Goal: Transaction & Acquisition: Purchase product/service

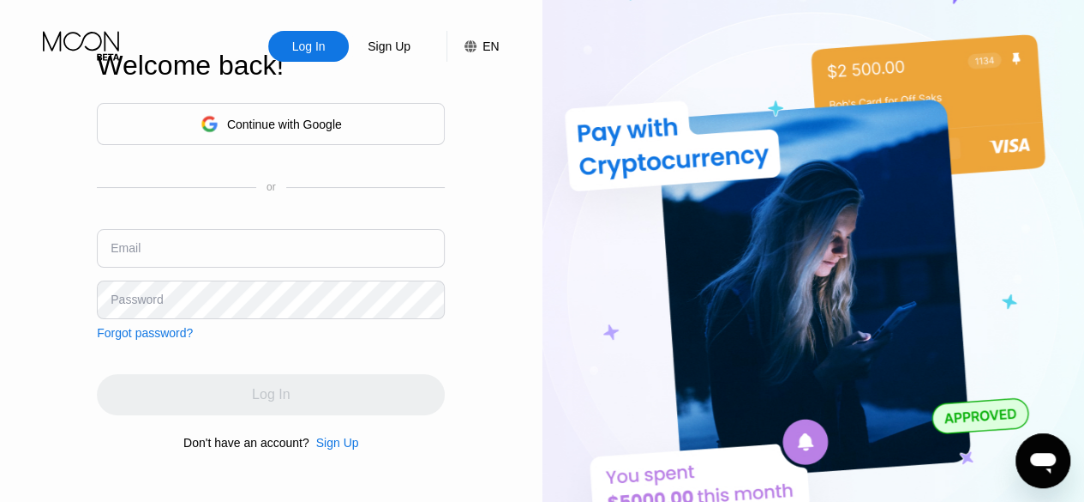
click at [295, 119] on div "Continue with Google" at bounding box center [284, 124] width 115 height 14
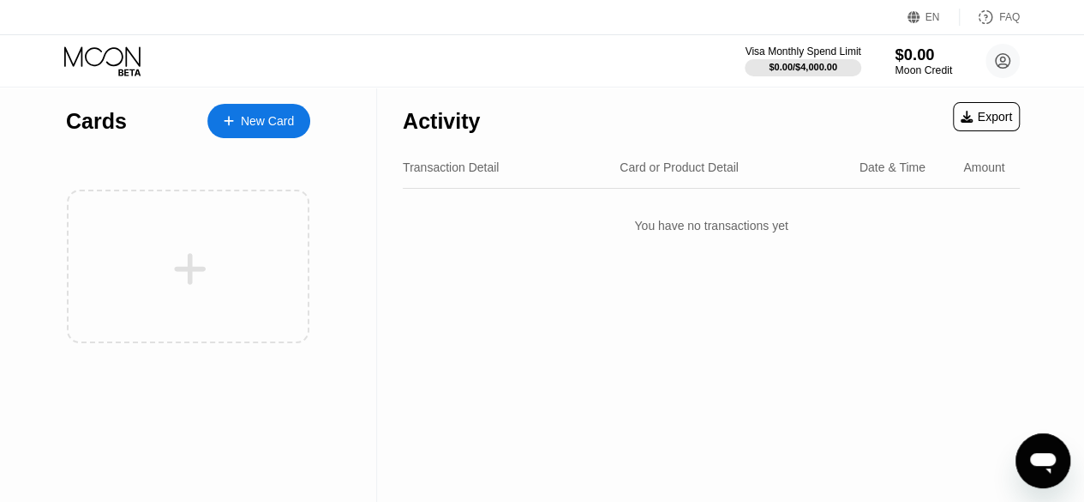
click at [923, 65] on div "Moon Credit" at bounding box center [923, 70] width 57 height 12
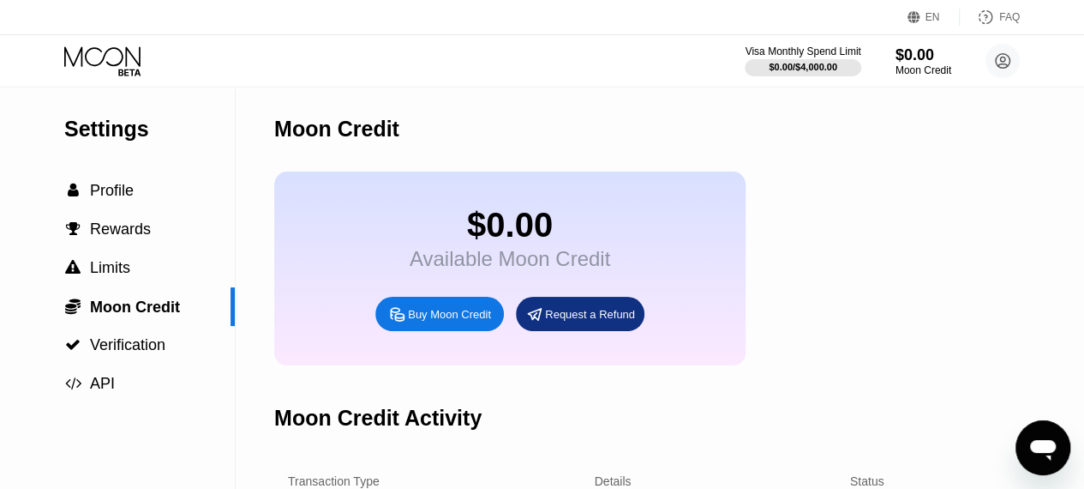
click at [486, 318] on div "Buy Moon Credit" at bounding box center [440, 314] width 129 height 34
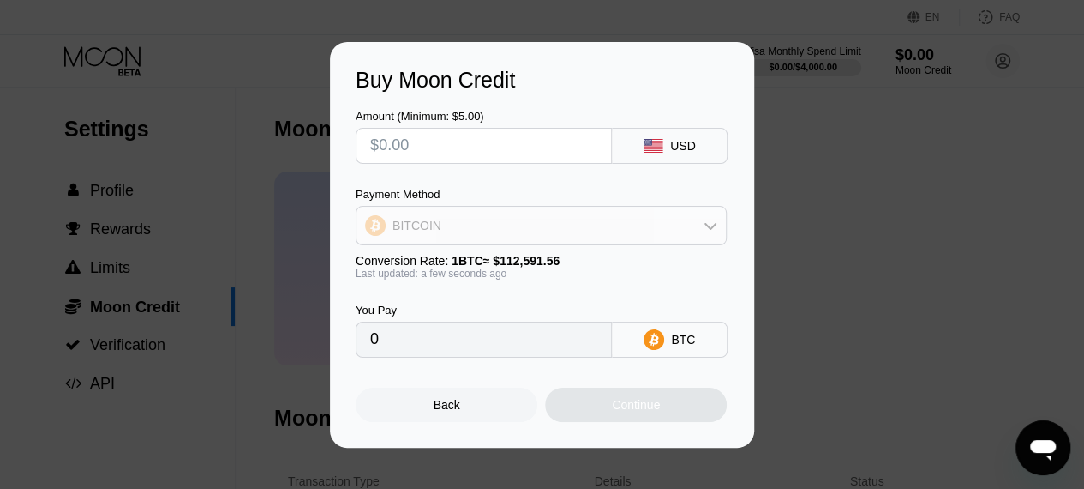
click at [533, 231] on div "BITCOIN" at bounding box center [541, 225] width 369 height 34
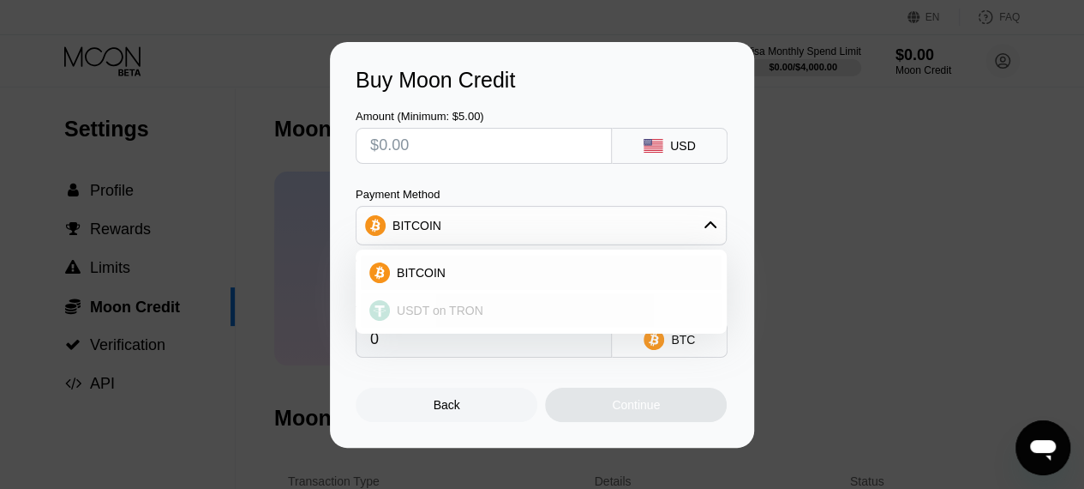
click at [503, 317] on div "USDT on TRON" at bounding box center [551, 310] width 323 height 14
type input "0.00"
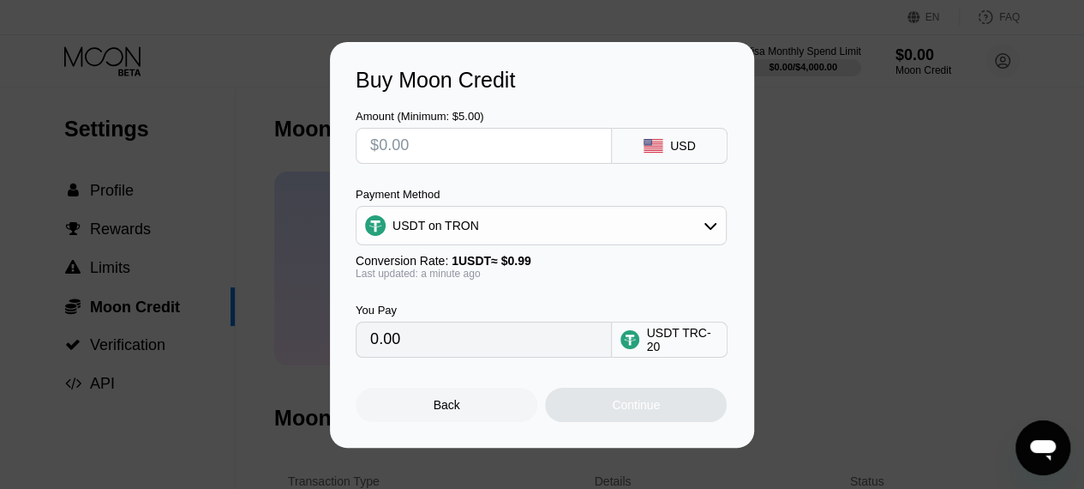
click at [472, 155] on input "text" at bounding box center [483, 146] width 227 height 34
type input "$7"
type input "7.07"
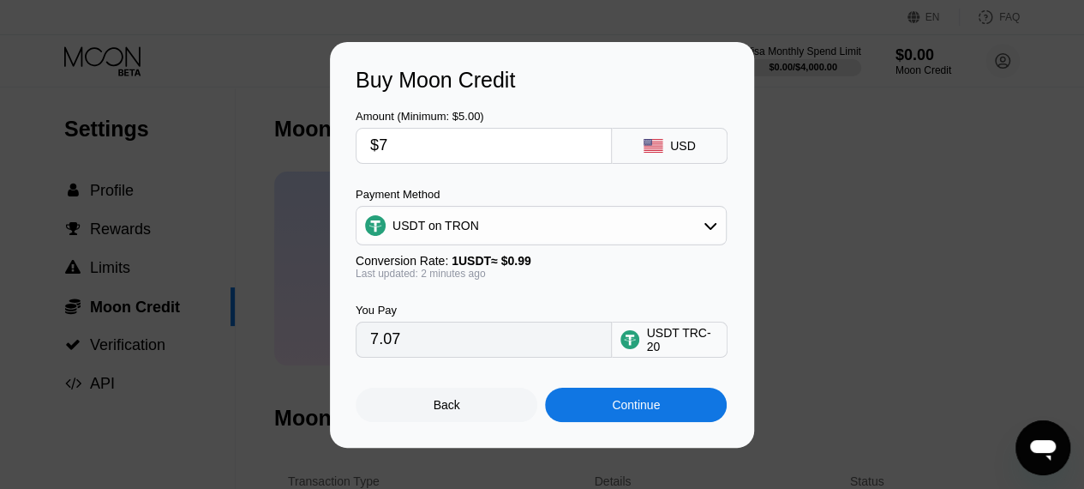
type input "$7"
click at [629, 412] on div "Continue" at bounding box center [636, 405] width 48 height 14
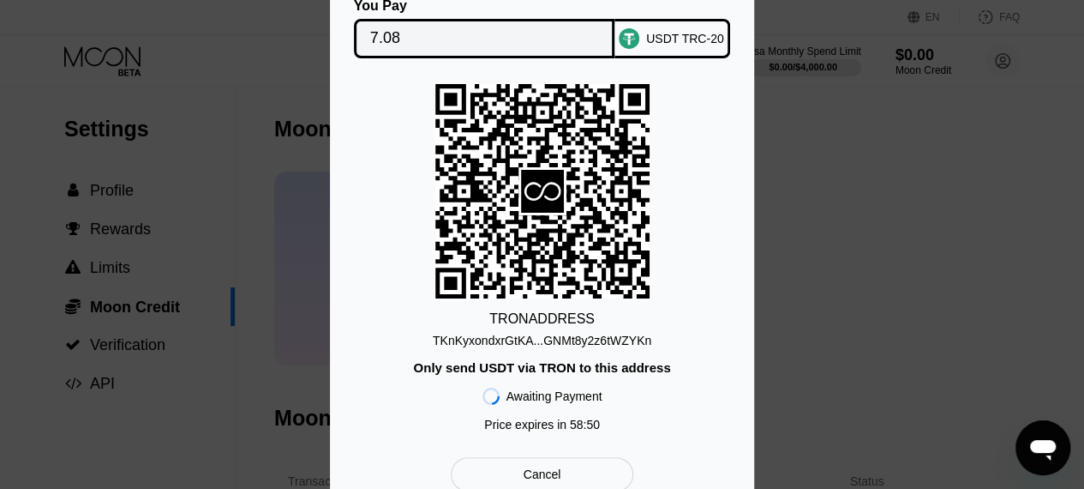
click at [569, 337] on div "TKnKyxondxrGtKA...GNMt8y2z6tWZYKn" at bounding box center [542, 340] width 219 height 14
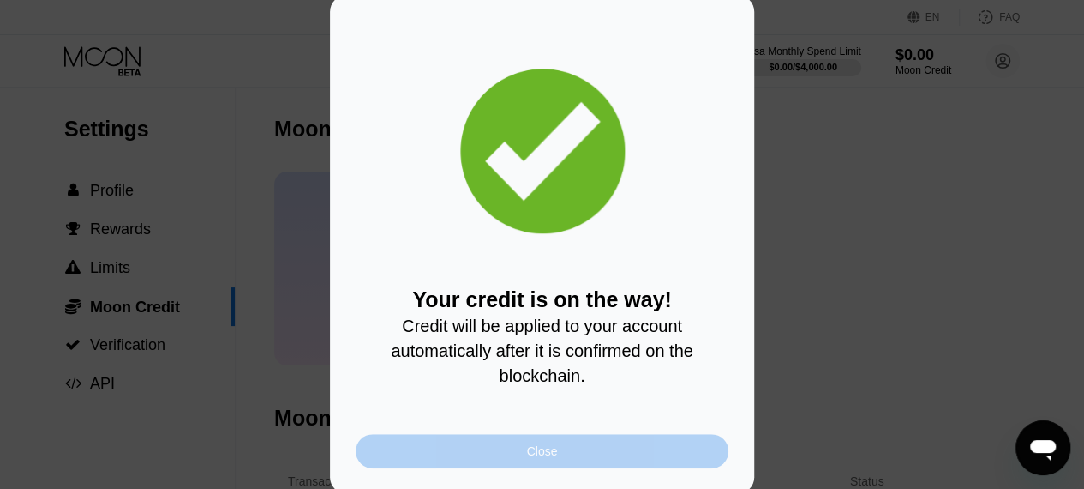
click at [631, 455] on div "Close" at bounding box center [542, 451] width 373 height 34
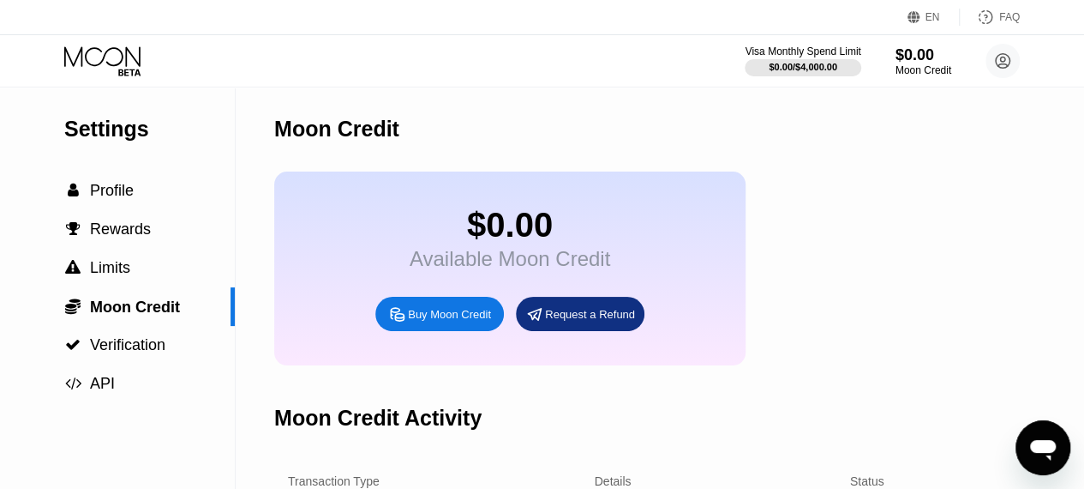
click at [453, 321] on div "Buy Moon Credit" at bounding box center [449, 314] width 83 height 15
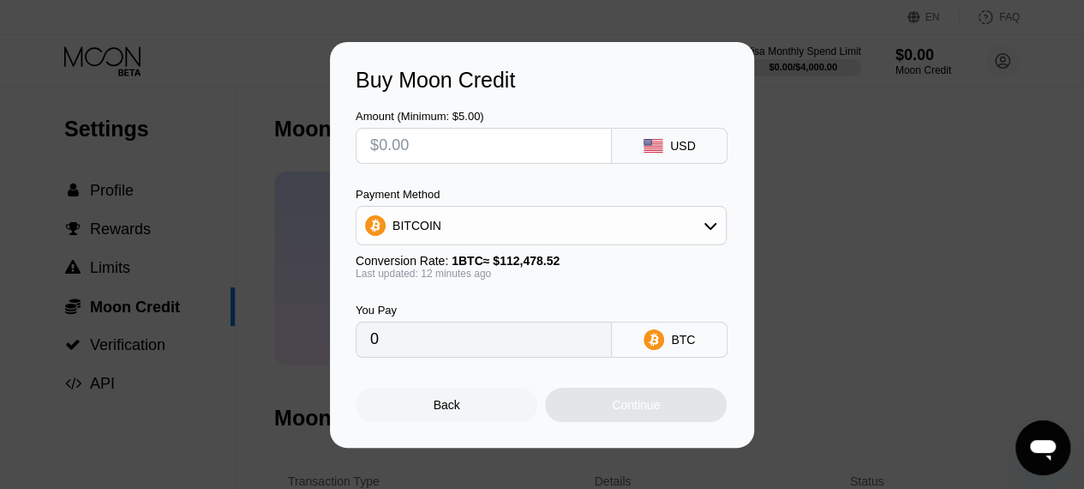
click at [473, 243] on div "BITCOIN" at bounding box center [541, 225] width 371 height 39
click at [473, 241] on div "BITCOIN" at bounding box center [541, 225] width 369 height 34
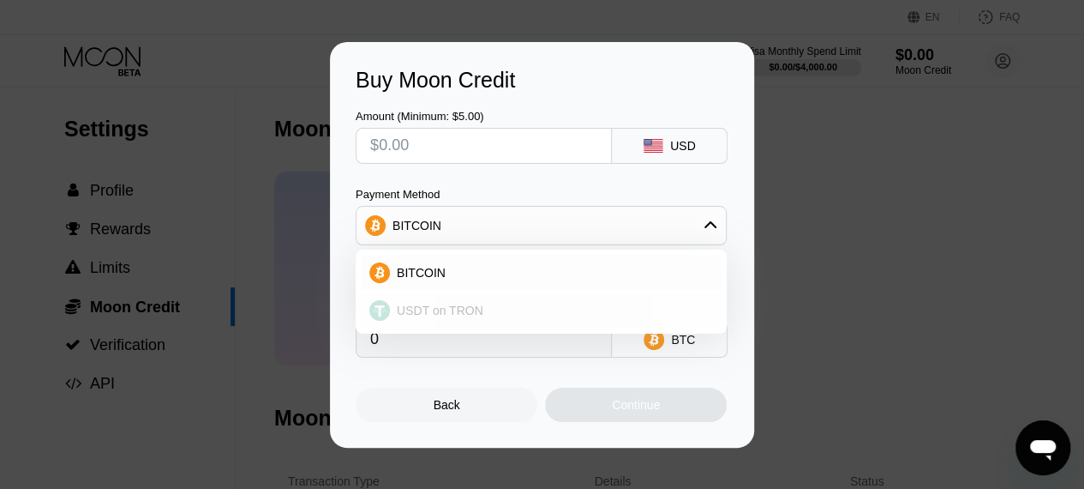
click at [456, 314] on span "USDT on TRON" at bounding box center [440, 310] width 87 height 14
type input "0.00"
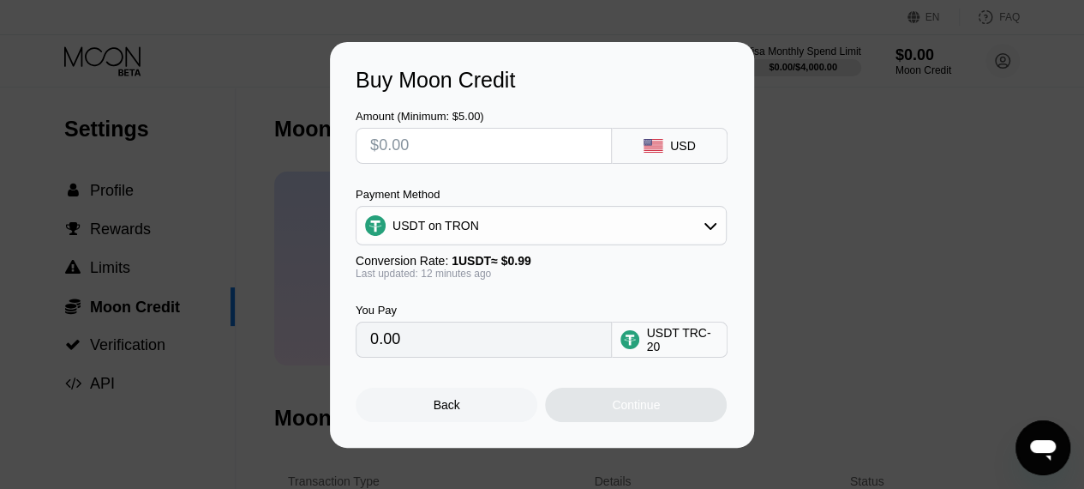
click at [444, 150] on input "text" at bounding box center [483, 146] width 227 height 34
type input "$5"
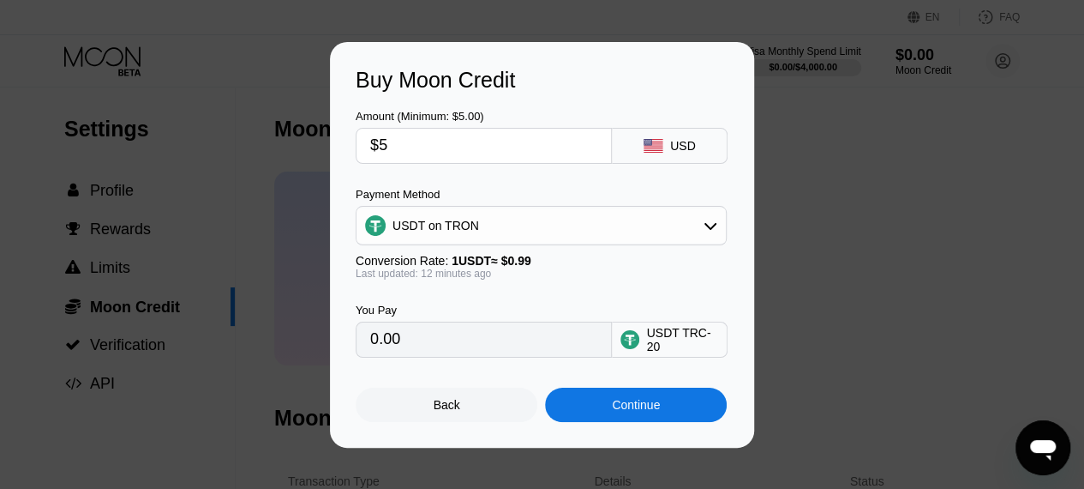
type input "5.05"
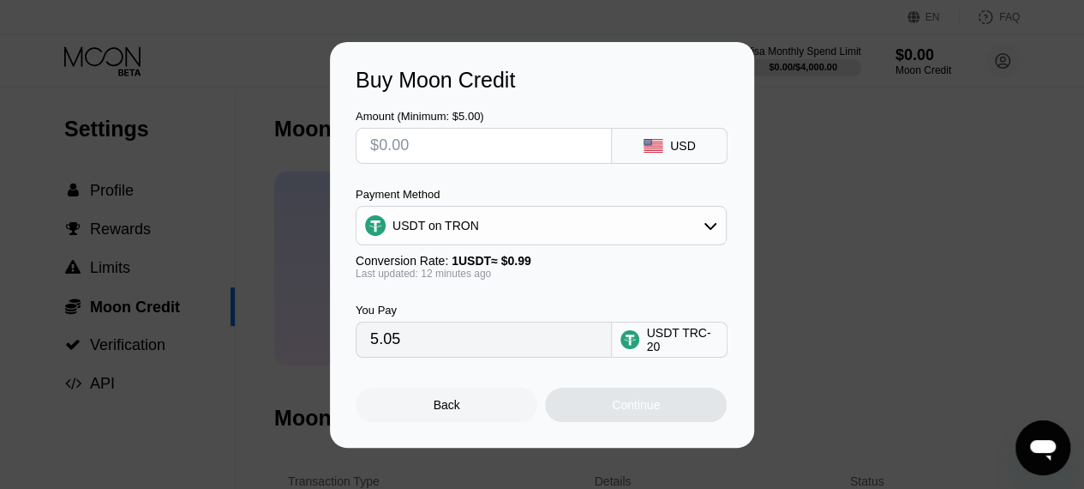
type input "0.00"
type input "$7"
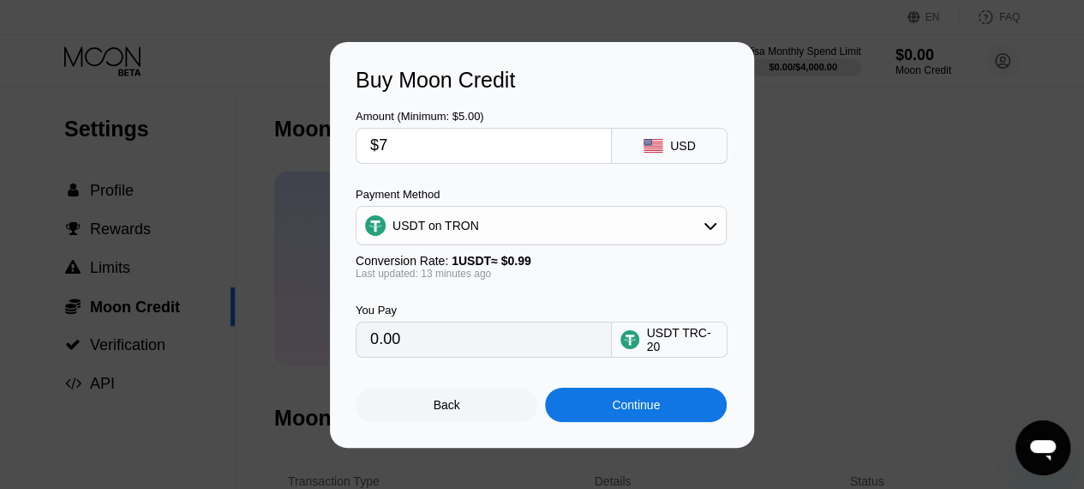
type input "7.07"
type input "$7"
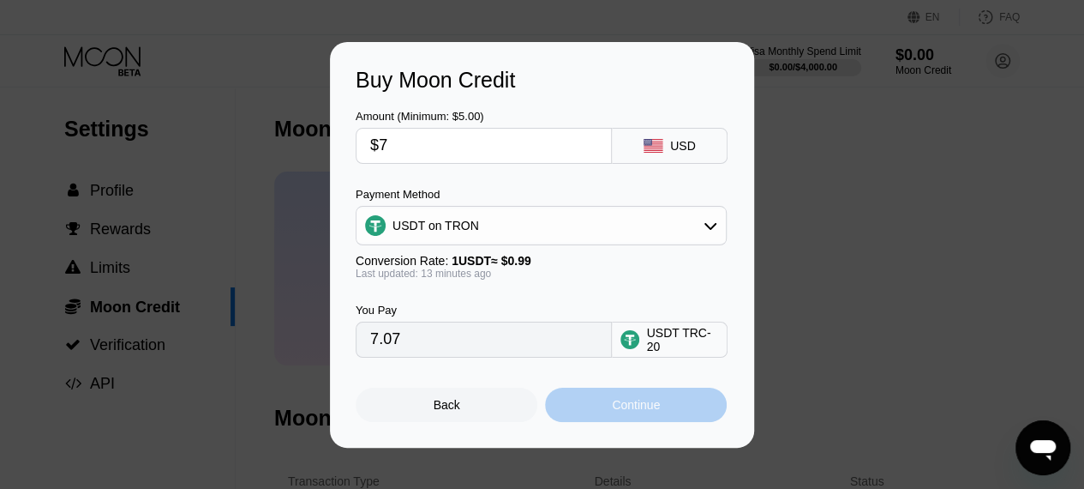
click at [645, 400] on div "Continue" at bounding box center [636, 405] width 182 height 34
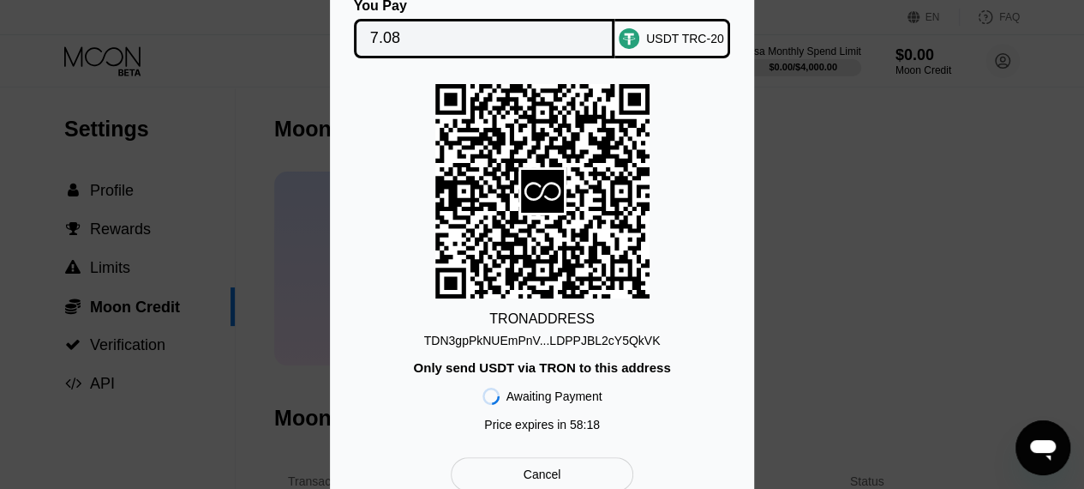
click at [610, 341] on div "TDN3gpPkNUEmPnV...LDPPJBL2cY5QkVK" at bounding box center [542, 340] width 237 height 14
click at [784, 141] on div "You Pay 7.08 USDT TRC-20 TRON ADDRESS TDN3gpPkNUEmPnV...LDPPJBL2cY5QkVK Only se…" at bounding box center [542, 245] width 1084 height 544
click at [189, 117] on div "You Pay 7.08 USDT TRC-20 TRON ADDRESS TDN3gpPkNUEmPnV...LDPPJBL2cY5QkVK Only se…" at bounding box center [542, 245] width 1084 height 544
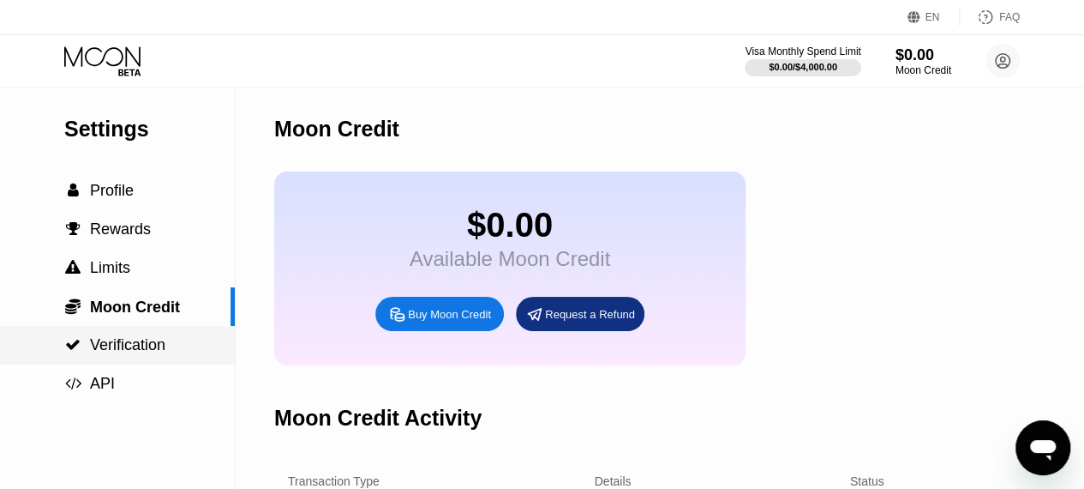
click at [176, 351] on div " Verification" at bounding box center [117, 345] width 235 height 18
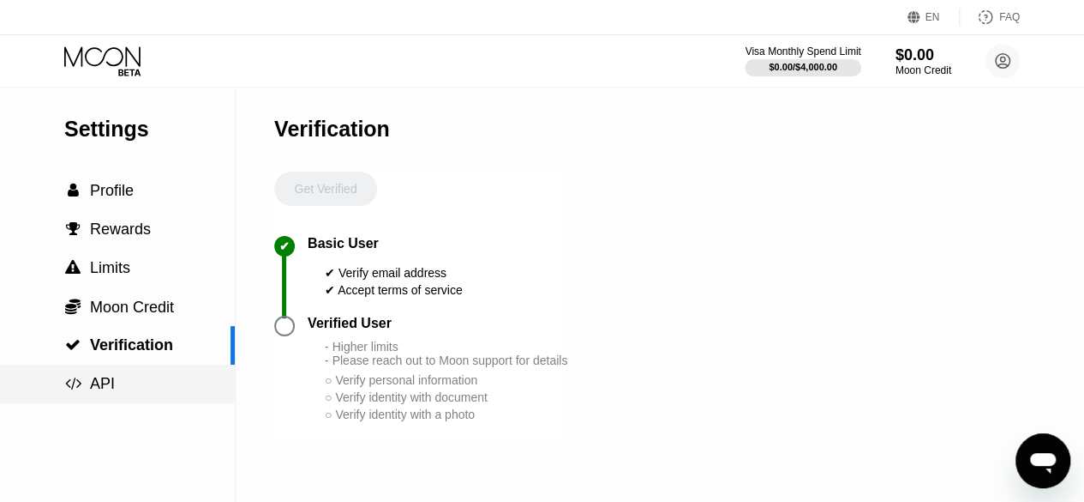
click at [127, 388] on div " API" at bounding box center [117, 384] width 235 height 18
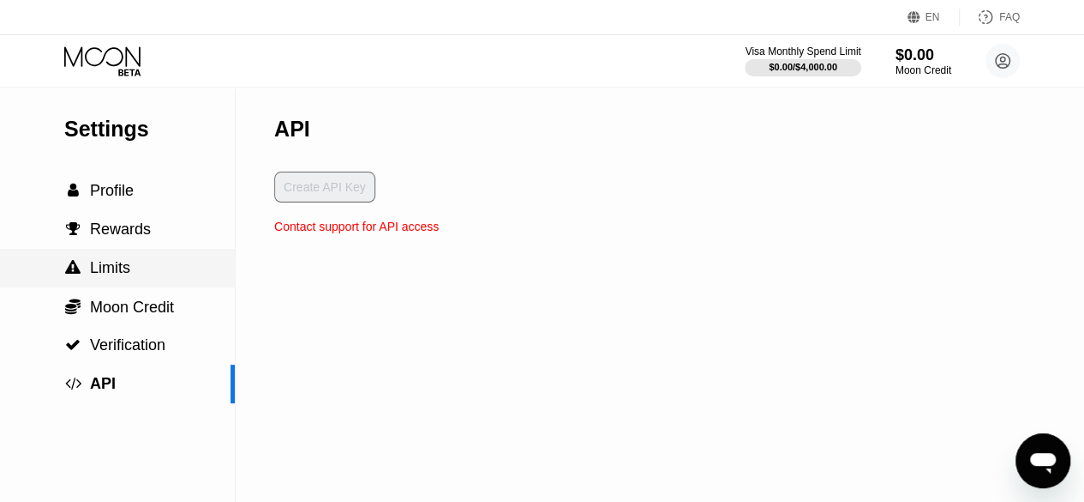
click at [129, 276] on span "Limits" at bounding box center [110, 267] width 40 height 17
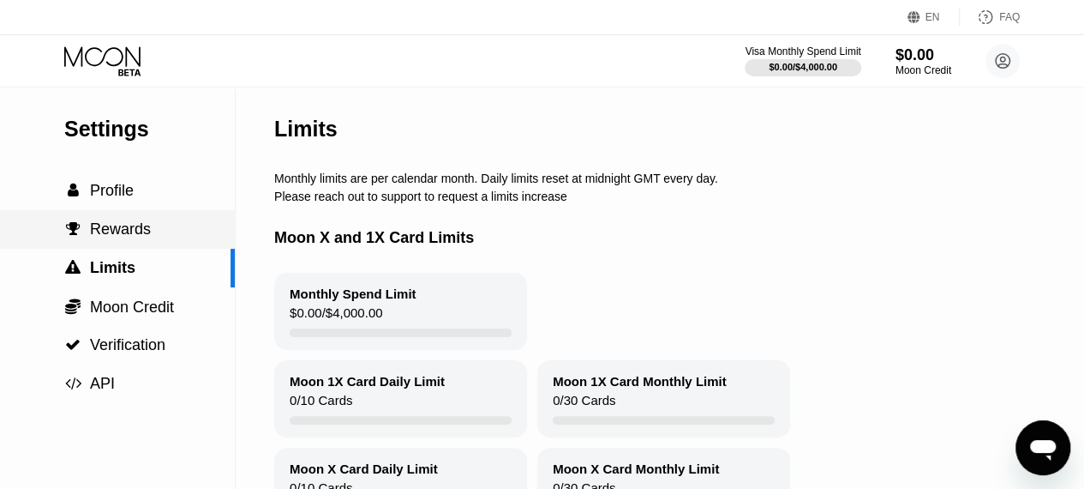
click at [141, 231] on span "Rewards" at bounding box center [120, 228] width 61 height 17
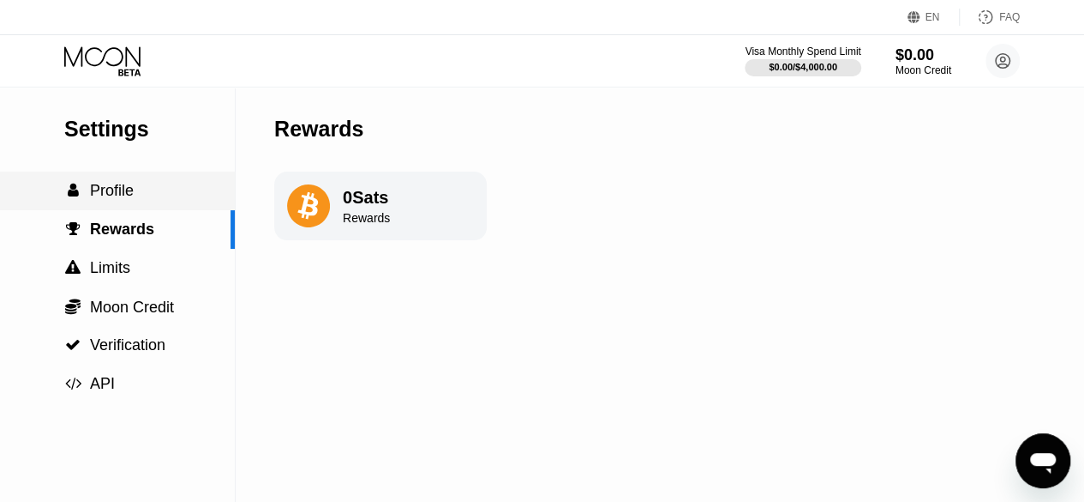
click at [138, 198] on div " Profile" at bounding box center [117, 191] width 235 height 18
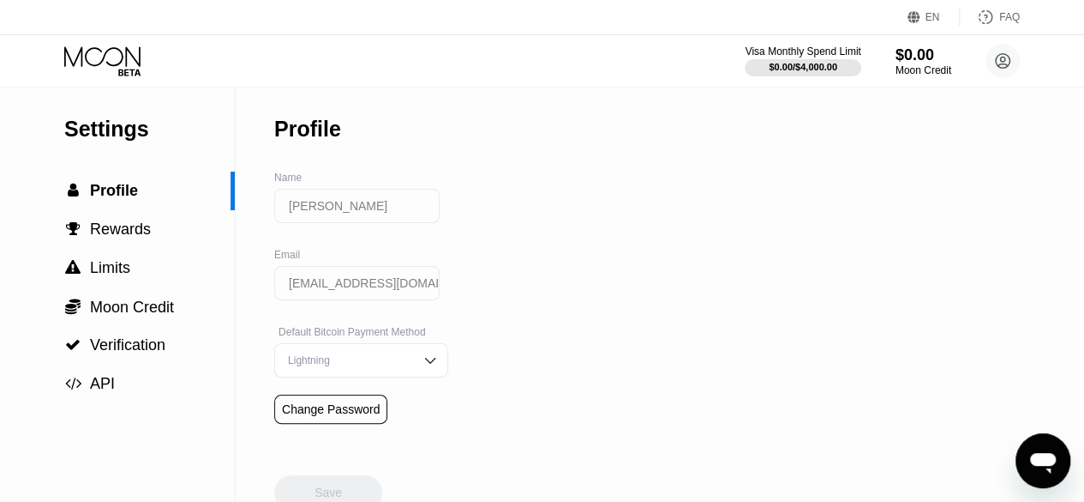
click at [125, 57] on icon at bounding box center [104, 61] width 80 height 30
